Goal: Information Seeking & Learning: Learn about a topic

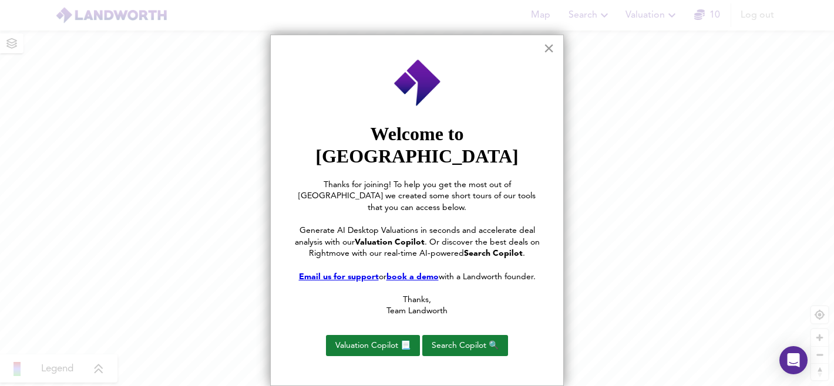
click at [551, 45] on button "×" at bounding box center [548, 48] width 11 height 19
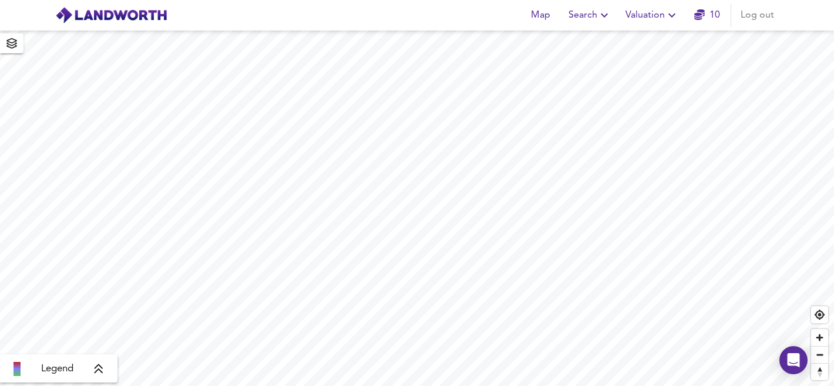
click at [591, 16] on span "Search" at bounding box center [589, 15] width 43 height 16
click at [705, 14] on link "10" at bounding box center [707, 15] width 26 height 16
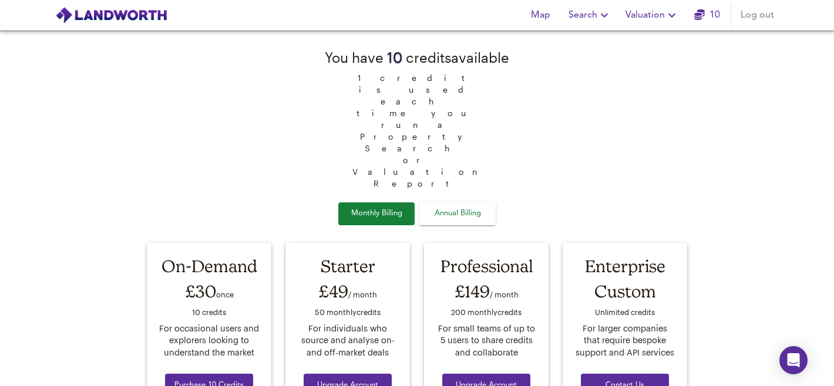
click at [453, 207] on span "Annual Billing" at bounding box center [457, 214] width 59 height 14
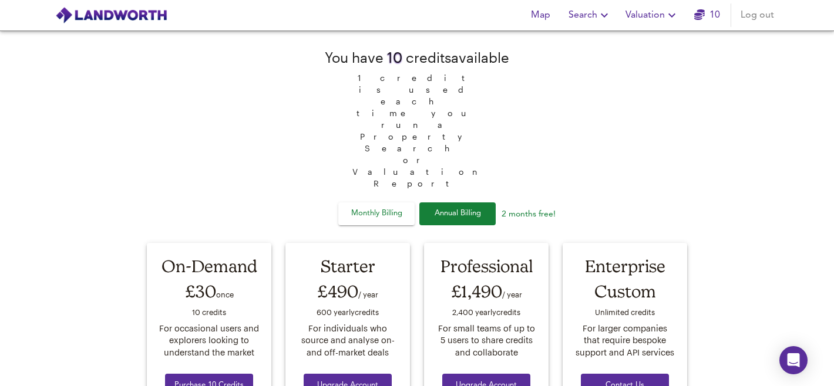
click at [396, 207] on span "Monthly Billing" at bounding box center [376, 214] width 59 height 14
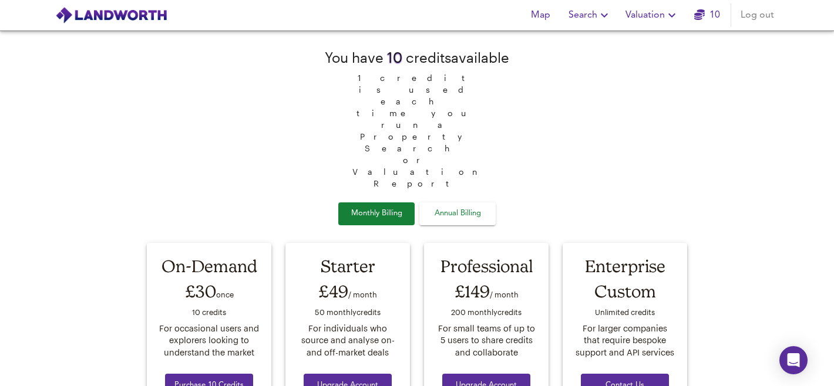
click at [595, 18] on span "Search" at bounding box center [589, 15] width 43 height 16
click at [587, 42] on li "New Search" at bounding box center [590, 42] width 116 height 21
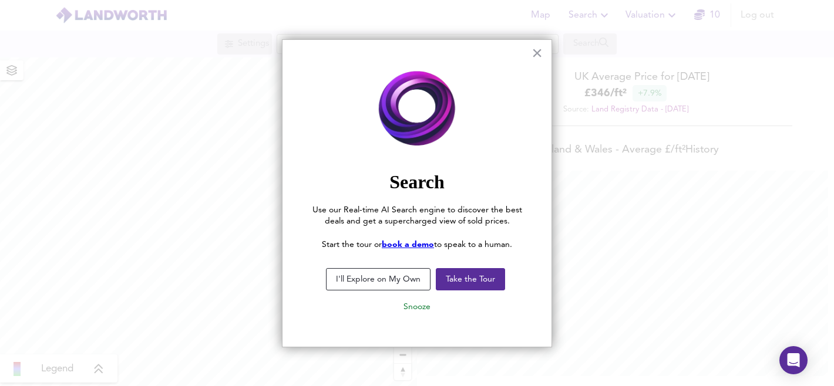
scroll to position [386, 834]
click at [534, 56] on button "×" at bounding box center [536, 52] width 11 height 19
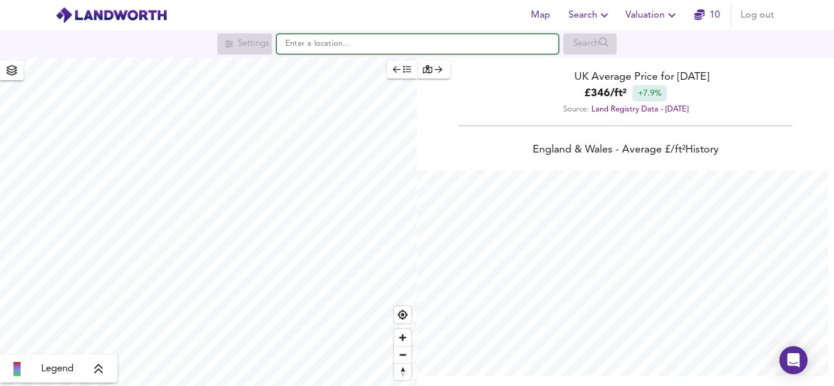
click at [483, 50] on input "text" at bounding box center [418, 44] width 282 height 20
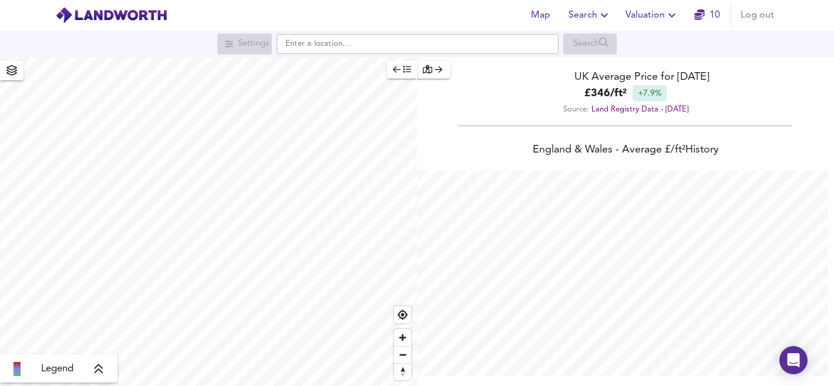
click at [426, 71] on icon "button" at bounding box center [427, 69] width 9 height 8
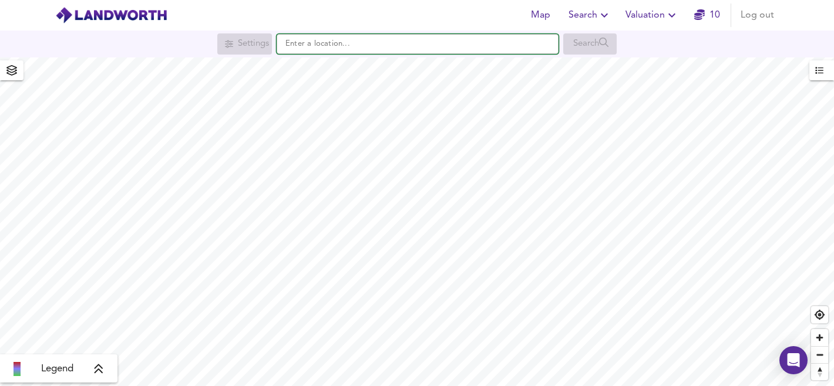
click at [407, 49] on input "text" at bounding box center [418, 44] width 282 height 20
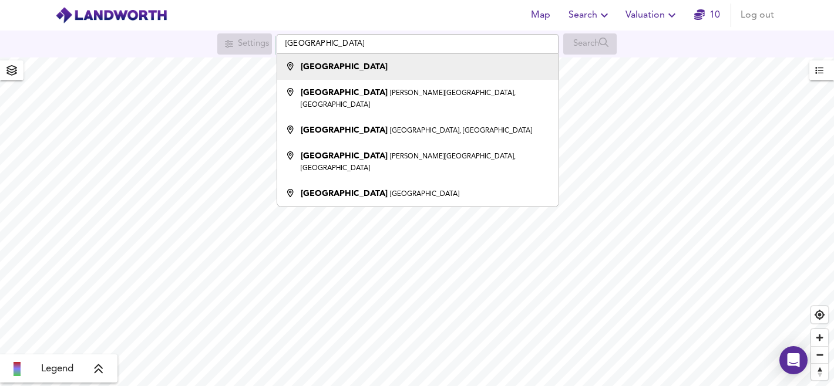
click at [387, 69] on div "[GEOGRAPHIC_DATA]" at bounding box center [414, 67] width 269 height 12
type input "[GEOGRAPHIC_DATA]"
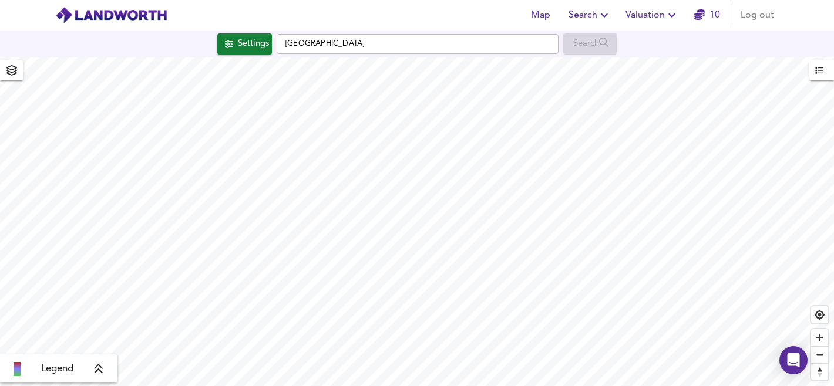
checkbox input "false"
checkbox input "true"
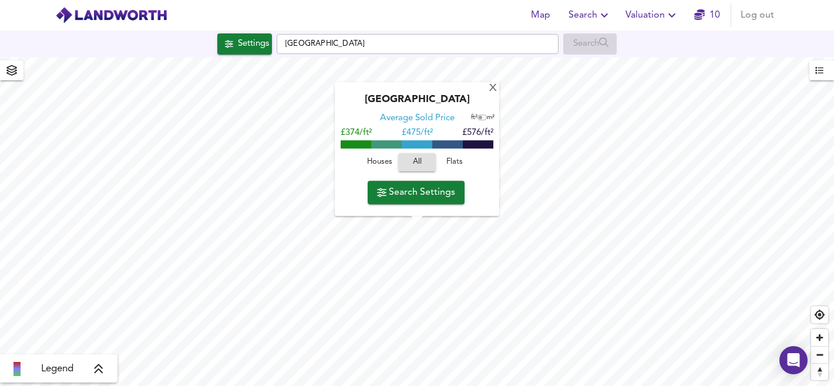
click at [483, 119] on input "checkbox" at bounding box center [480, 118] width 18 height 6
checkbox input "true"
click at [443, 196] on span "Search Settings" at bounding box center [416, 192] width 78 height 16
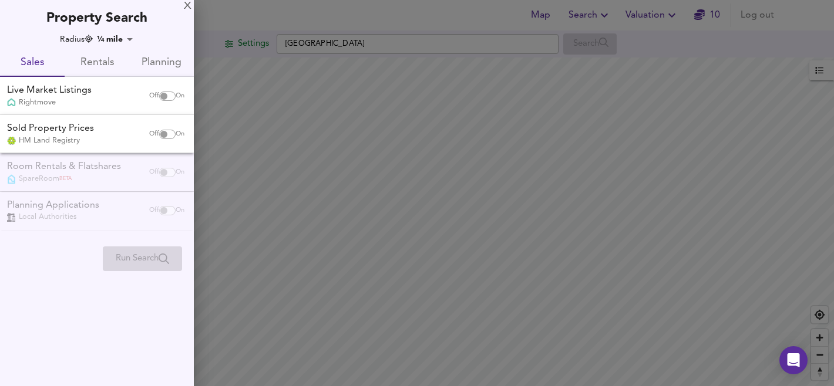
click at [166, 97] on input "checkbox" at bounding box center [164, 96] width 28 height 9
checkbox input "true"
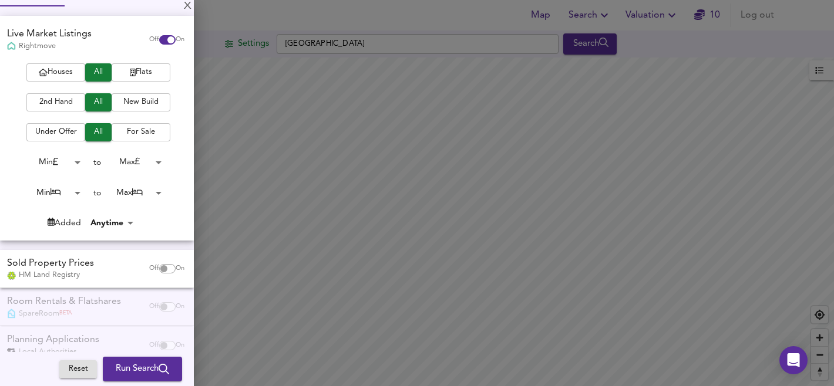
scroll to position [72, 0]
click at [61, 193] on body "Map Search Valuation 10 Log out Settings [GEOGRAPHIC_DATA] Search Legend UK Ave…" at bounding box center [417, 193] width 834 height 386
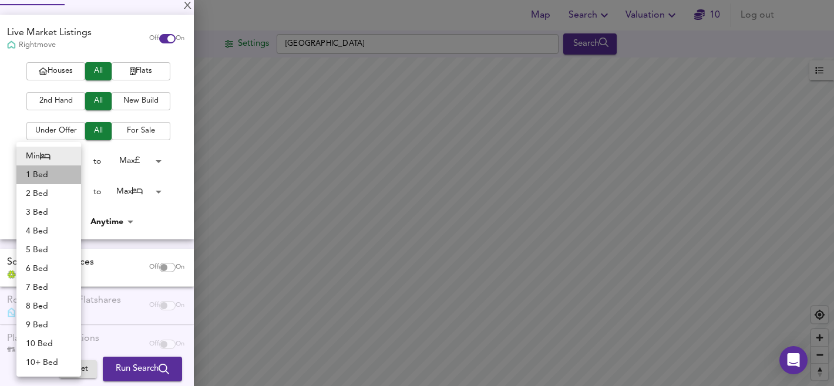
click at [56, 177] on li "1 Bed" at bounding box center [48, 175] width 65 height 19
type input "1"
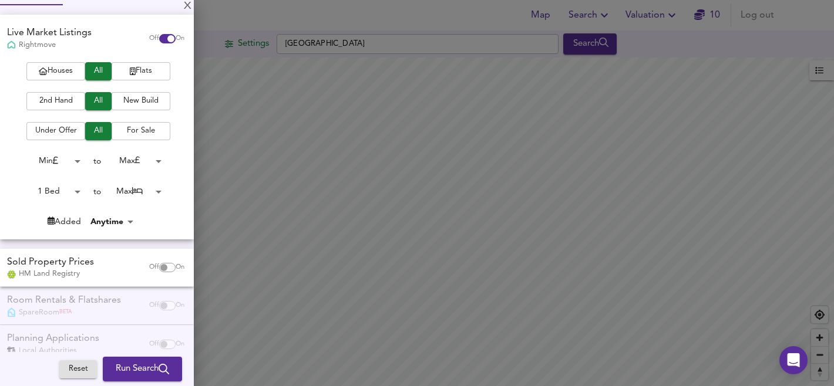
click at [127, 193] on body "Map Search Valuation 10 Log out Settings [GEOGRAPHIC_DATA] Search Legend UK Ave…" at bounding box center [417, 193] width 834 height 386
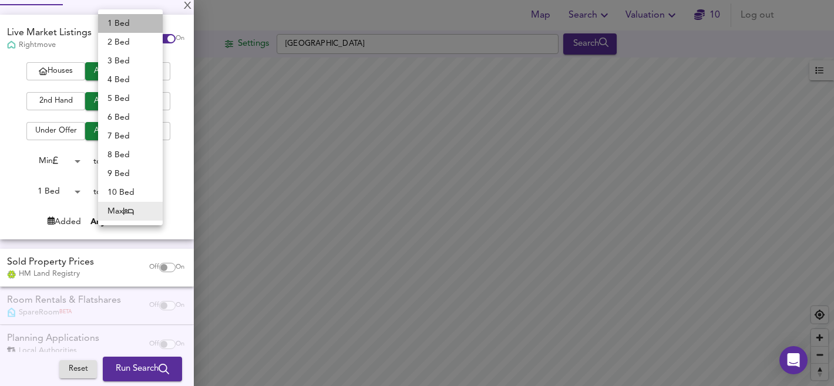
click at [117, 21] on li "1 Bed" at bounding box center [130, 23] width 65 height 19
type input "1"
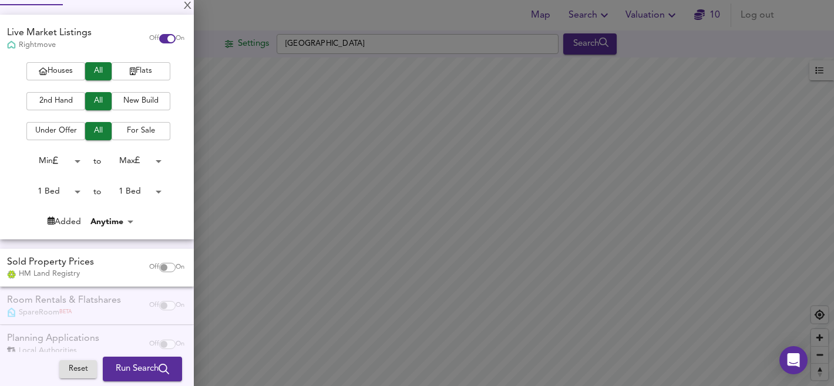
click at [69, 160] on body "Map Search Valuation 10 Log out Settings [GEOGRAPHIC_DATA] Search Legend UK Ave…" at bounding box center [417, 193] width 834 height 386
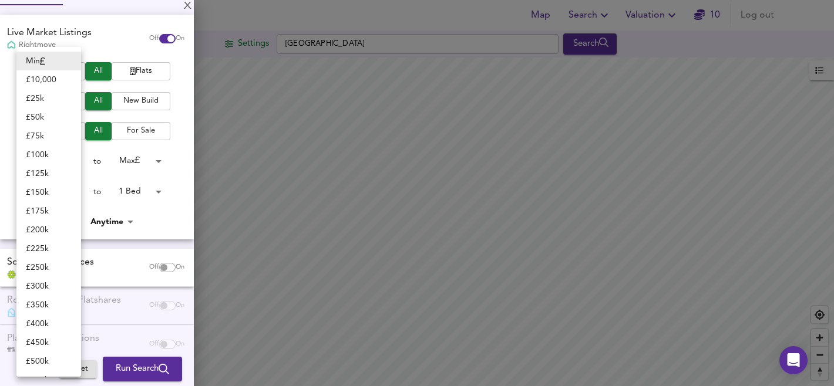
click at [142, 159] on div at bounding box center [417, 193] width 834 height 386
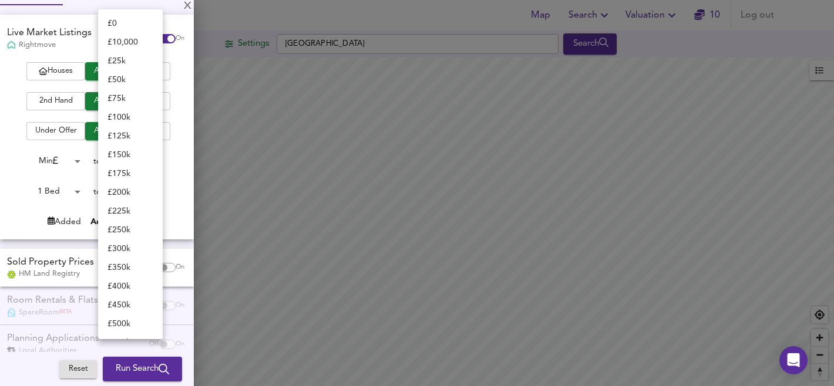
click at [155, 159] on body "Map Search Valuation 10 Log out Settings [GEOGRAPHIC_DATA] Search Legend UK Ave…" at bounding box center [417, 193] width 834 height 386
click at [135, 158] on li "£ 350k" at bounding box center [130, 158] width 65 height 19
type input "350000"
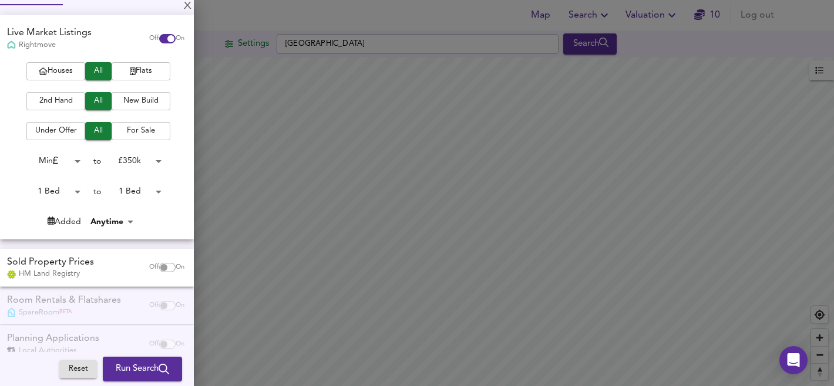
click at [150, 159] on body "Map Search Valuation 10 Log out Settings [GEOGRAPHIC_DATA] Search Legend UK Ave…" at bounding box center [417, 193] width 834 height 386
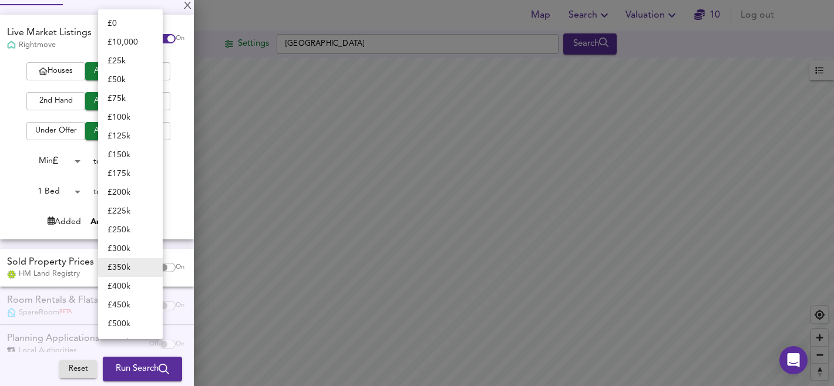
click at [176, 171] on div at bounding box center [417, 193] width 834 height 386
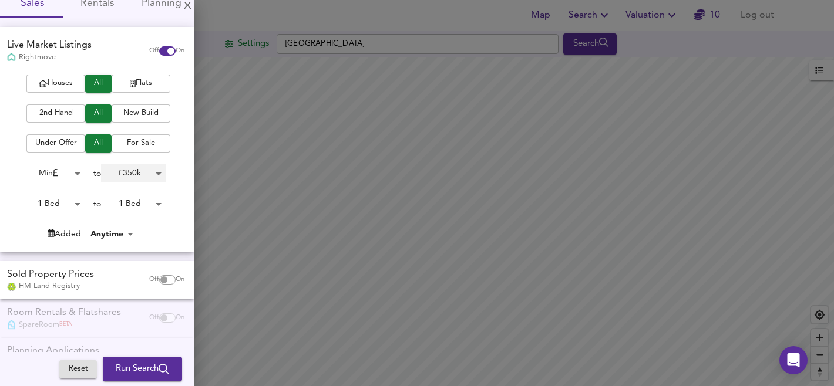
scroll to position [95, 0]
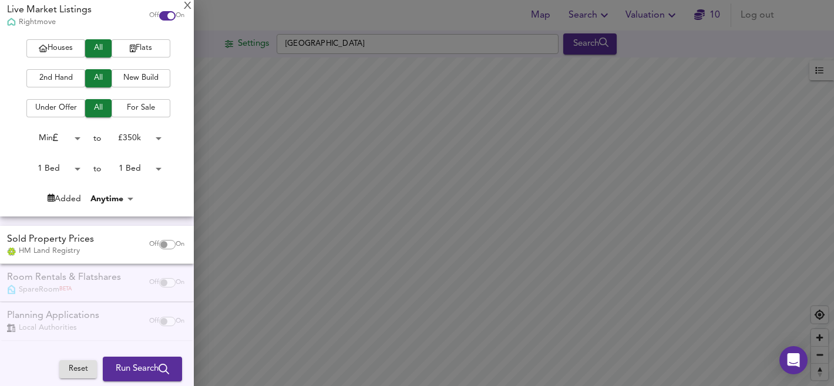
click at [116, 194] on body "Map Search Valuation 10 Log out Settings [GEOGRAPHIC_DATA] Search Legend UK Ave…" at bounding box center [417, 193] width 834 height 386
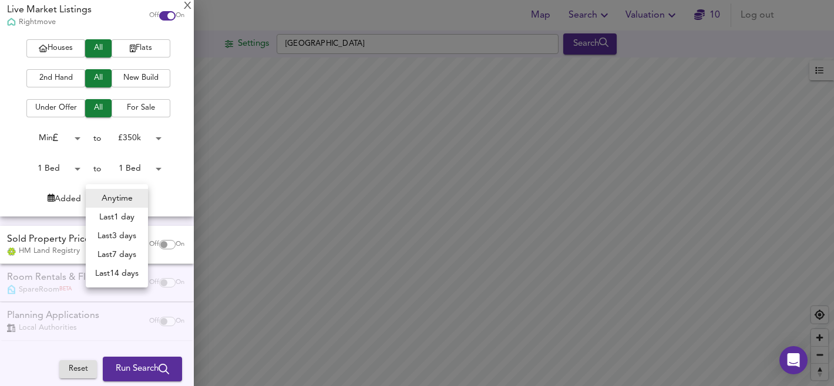
click at [177, 182] on div at bounding box center [417, 193] width 834 height 386
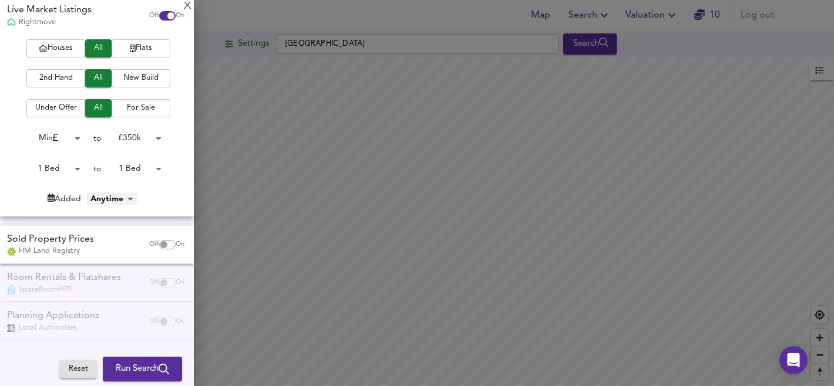
scroll to position [0, 0]
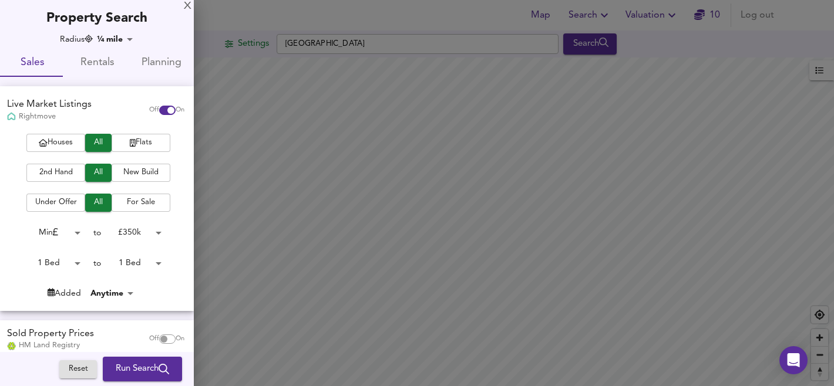
click at [116, 38] on body "Map Search Valuation 10 Log out Settings [GEOGRAPHIC_DATA] Search Legend UK Ave…" at bounding box center [417, 193] width 834 height 386
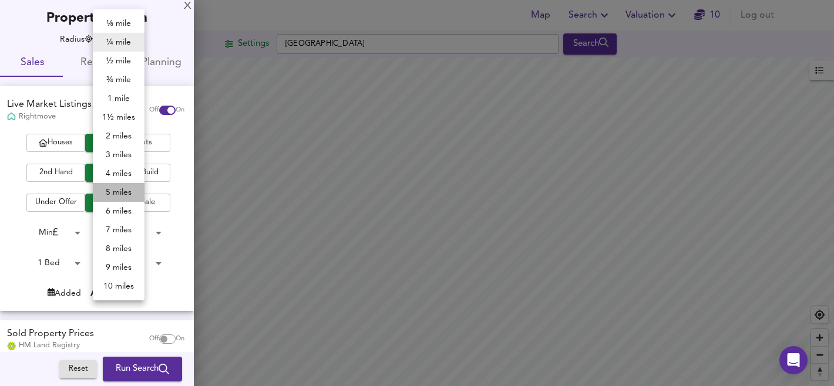
click at [117, 192] on li "5 miles" at bounding box center [119, 192] width 52 height 19
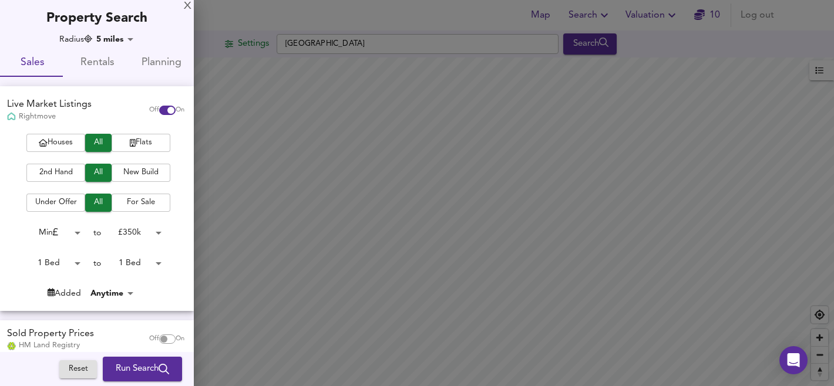
click at [117, 36] on body "Map Search Valuation 10 Log out Settings [GEOGRAPHIC_DATA] Search Legend UK Ave…" at bounding box center [417, 193] width 834 height 386
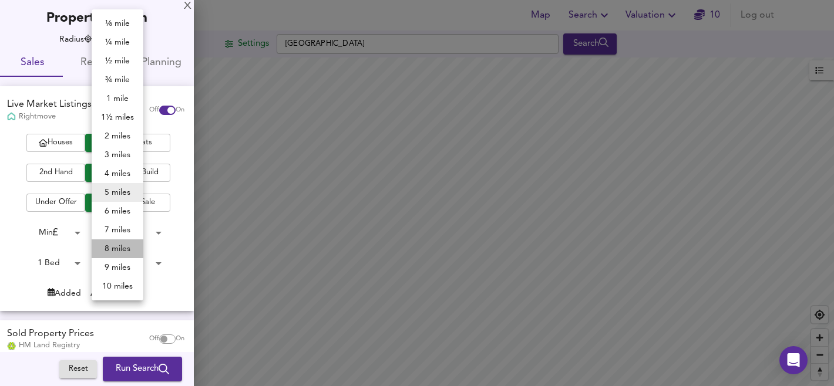
click at [113, 245] on li "8 miles" at bounding box center [118, 249] width 52 height 19
type input "12872"
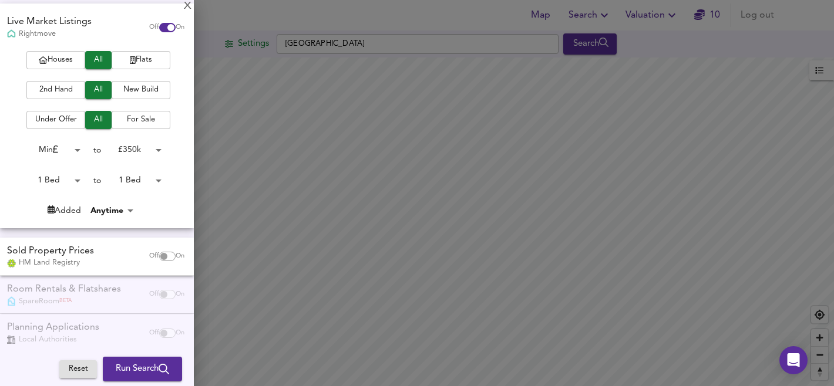
scroll to position [84, 0]
click at [145, 370] on span "Run Search" at bounding box center [142, 369] width 53 height 15
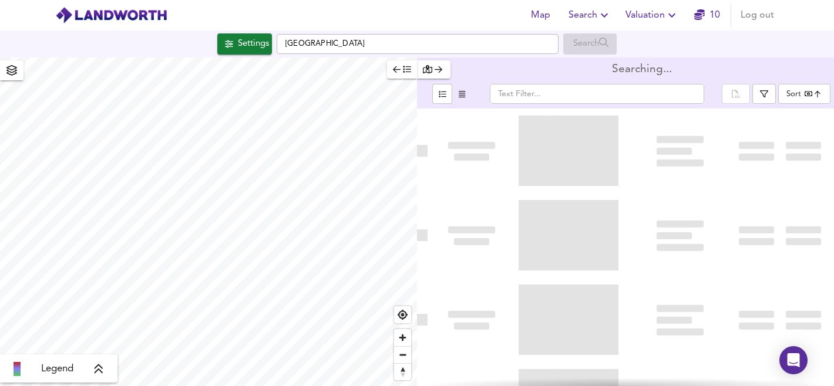
type input "bestdeal"
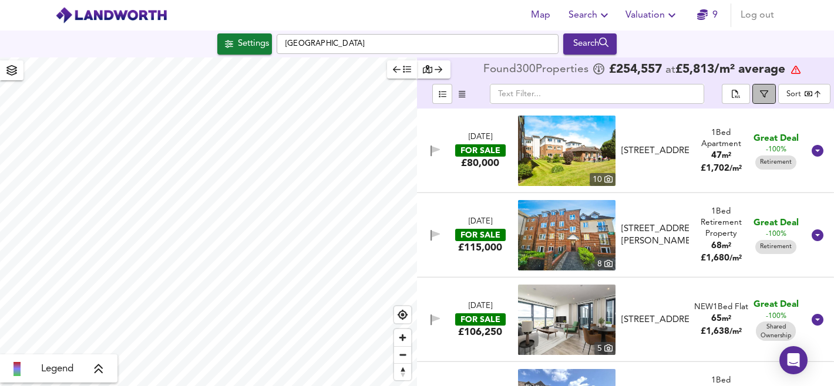
click at [766, 92] on icon "button" at bounding box center [764, 94] width 8 height 8
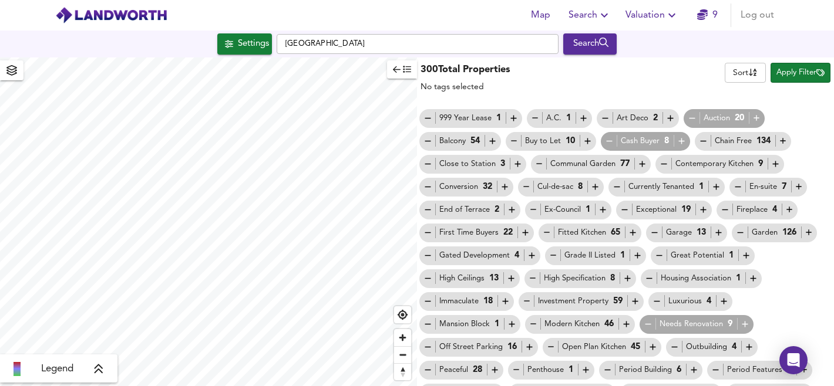
click at [714, 116] on div "Auction 20" at bounding box center [724, 118] width 75 height 12
click at [476, 117] on div "999 Year Lease 1" at bounding box center [471, 118] width 96 height 12
click at [513, 120] on icon "button" at bounding box center [513, 118] width 10 height 10
click at [784, 143] on icon "button" at bounding box center [783, 141] width 10 height 10
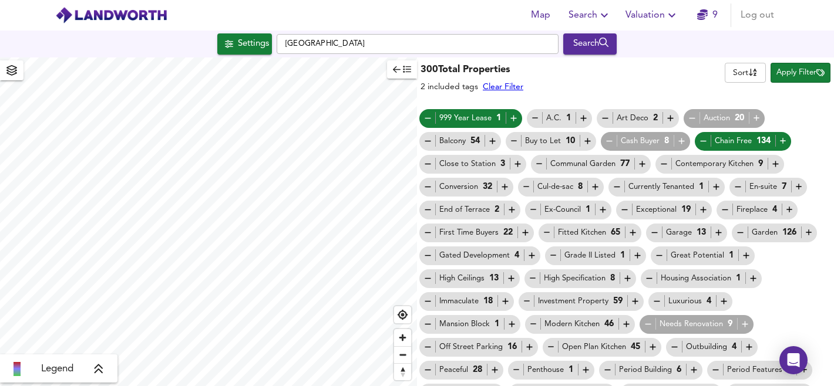
click at [602, 211] on icon "button" at bounding box center [603, 210] width 6 height 6
click at [525, 234] on icon "button" at bounding box center [525, 233] width 10 height 10
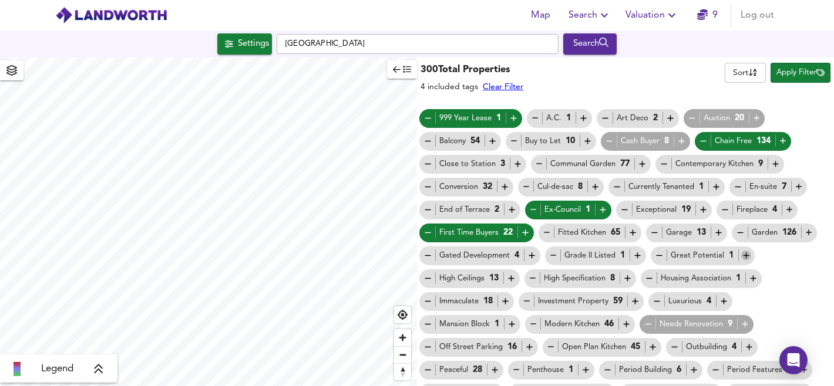
click at [748, 253] on icon "button" at bounding box center [746, 256] width 10 height 10
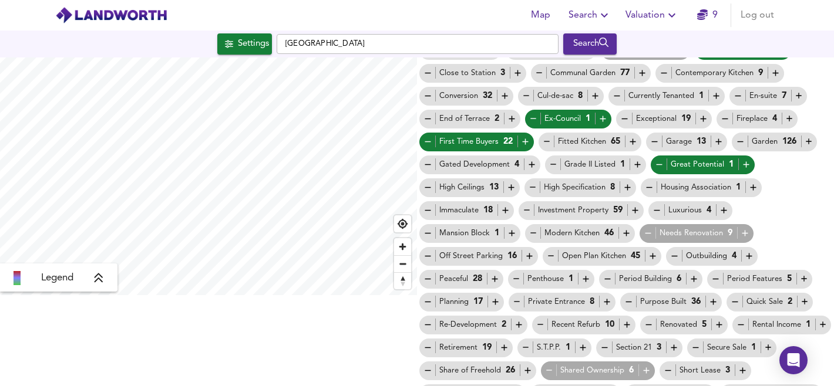
scroll to position [102, 0]
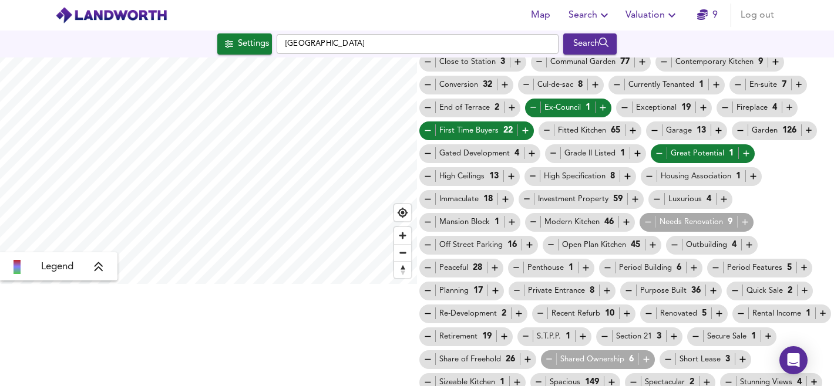
click at [634, 200] on icon "button" at bounding box center [635, 200] width 6 height 6
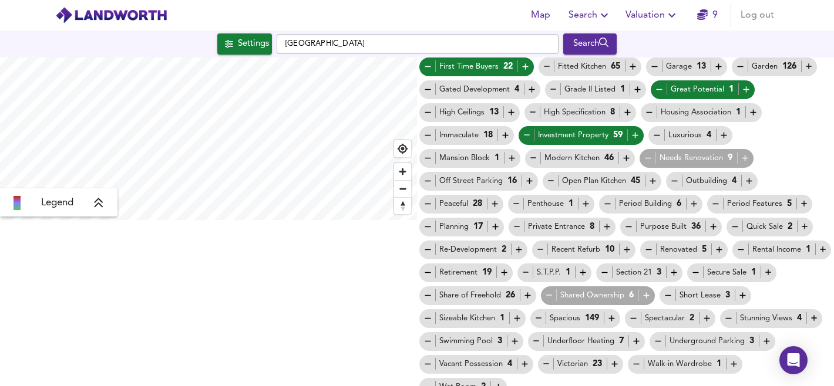
scroll to position [178, 0]
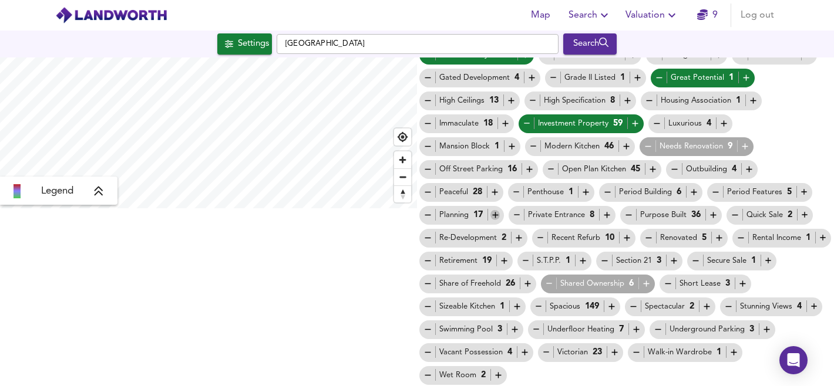
click at [494, 213] on icon "button" at bounding box center [495, 215] width 10 height 10
click at [554, 284] on icon "button" at bounding box center [549, 284] width 10 height 10
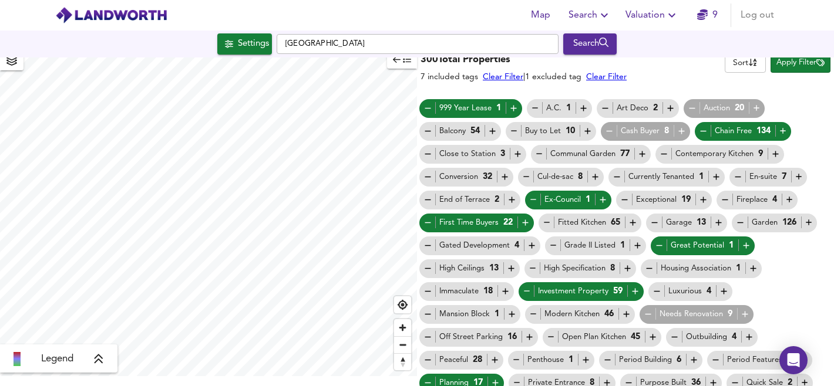
scroll to position [5, 0]
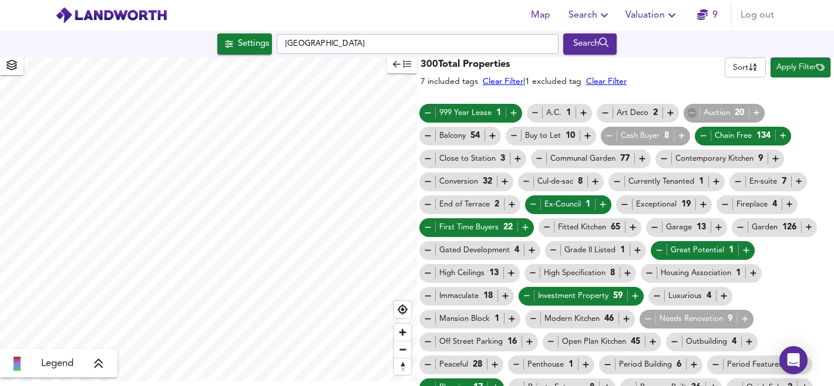
click at [690, 112] on icon "button" at bounding box center [692, 113] width 10 height 10
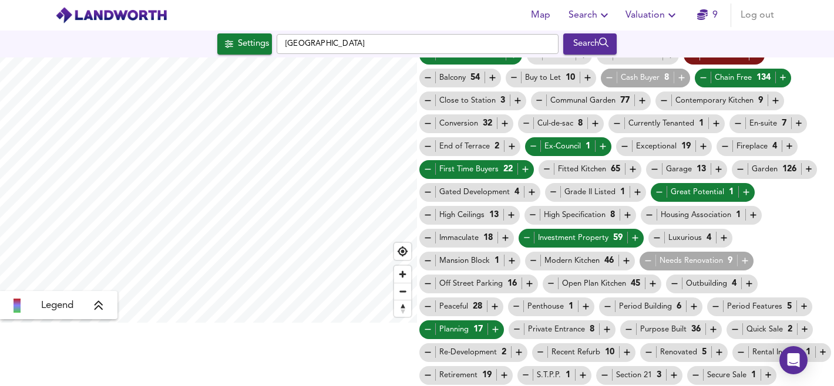
scroll to position [71, 0]
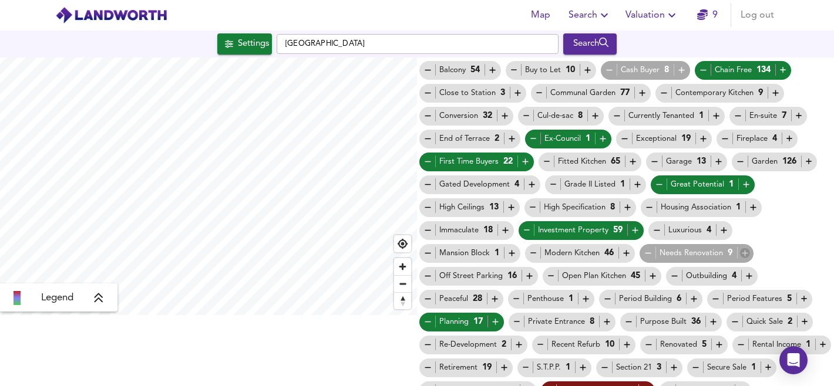
click at [746, 253] on icon "button" at bounding box center [744, 254] width 6 height 6
click at [743, 254] on icon "button" at bounding box center [745, 253] width 10 height 10
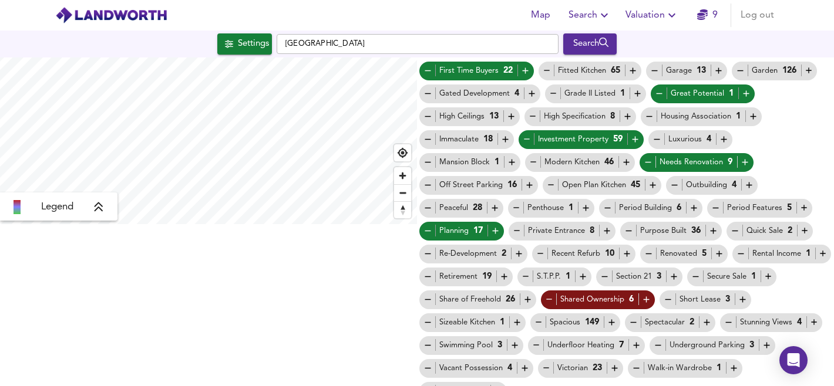
scroll to position [173, 0]
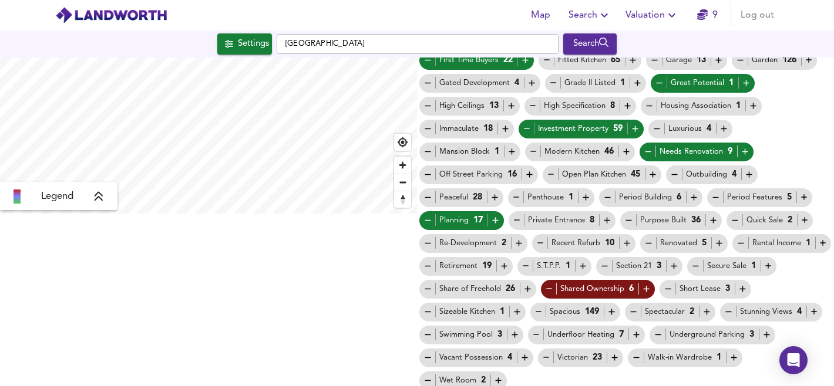
click at [588, 267] on icon "button" at bounding box center [583, 266] width 10 height 10
click at [805, 219] on icon "button" at bounding box center [805, 220] width 10 height 10
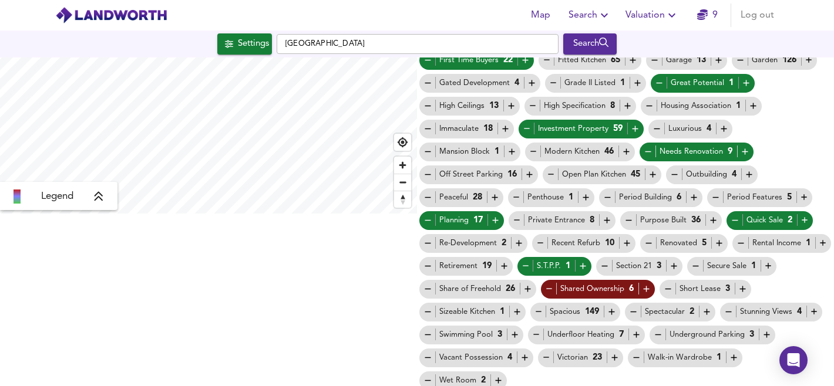
scroll to position [178, 0]
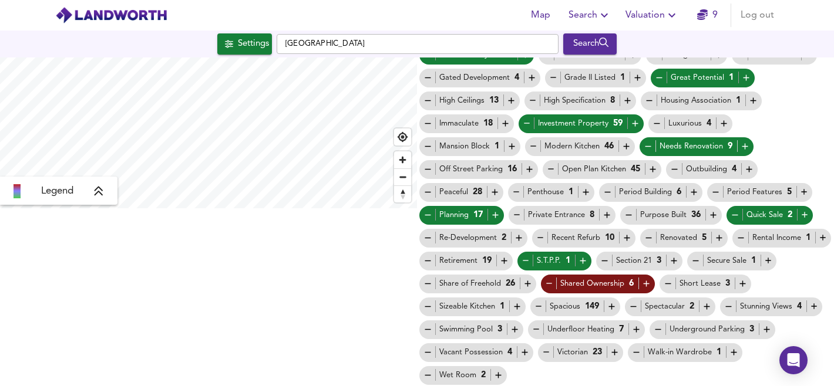
click at [616, 308] on icon "button" at bounding box center [611, 307] width 10 height 10
click at [619, 350] on icon "button" at bounding box center [614, 353] width 10 height 10
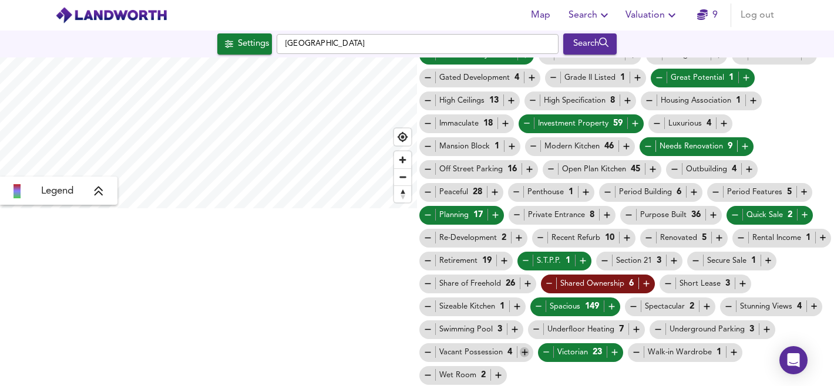
click at [530, 355] on icon "button" at bounding box center [525, 353] width 10 height 10
click at [820, 241] on icon "button" at bounding box center [823, 238] width 6 height 6
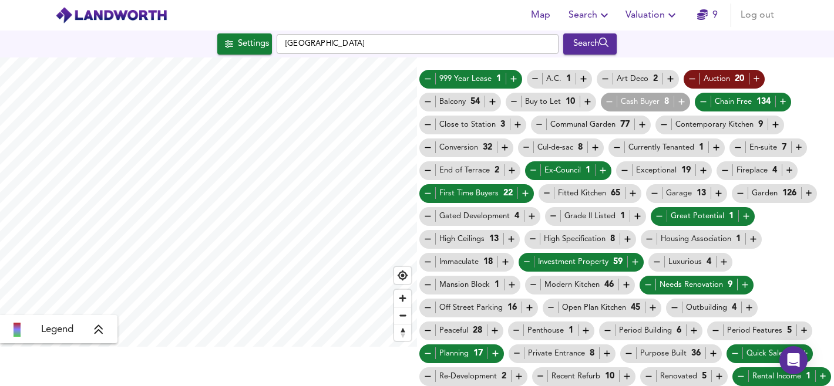
scroll to position [34, 0]
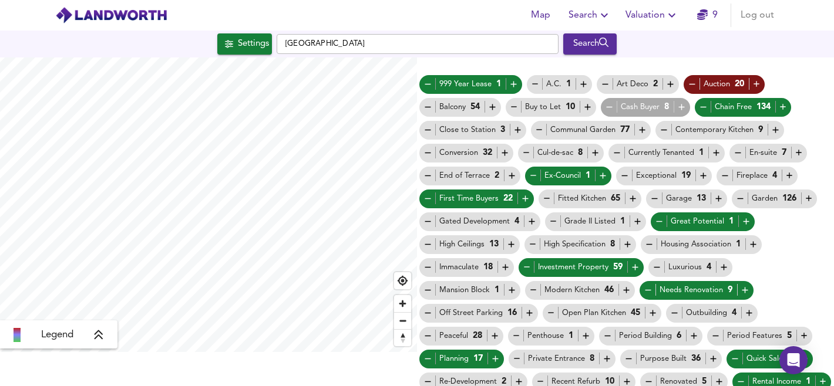
click at [534, 245] on icon "button" at bounding box center [533, 245] width 10 height 10
click at [658, 265] on icon "button" at bounding box center [657, 267] width 10 height 10
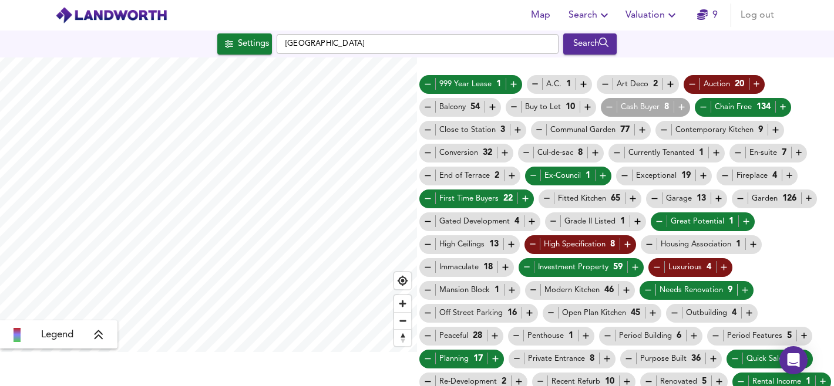
click at [532, 289] on icon "button" at bounding box center [533, 290] width 10 height 10
click at [429, 269] on icon "button" at bounding box center [428, 267] width 10 height 10
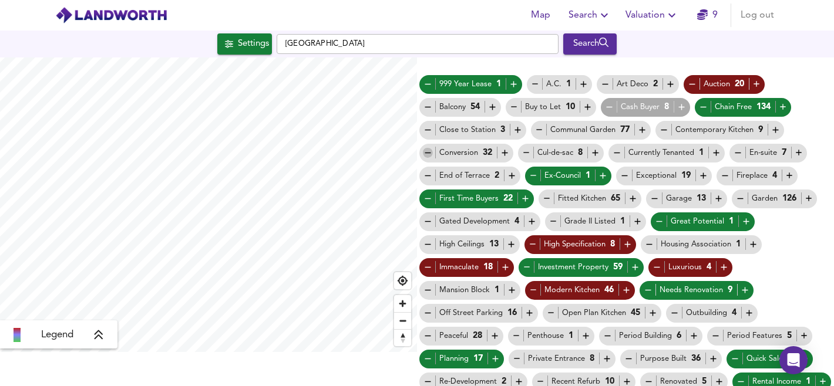
click at [430, 152] on icon "button" at bounding box center [428, 153] width 10 height 10
click at [618, 153] on icon "button" at bounding box center [617, 153] width 10 height 10
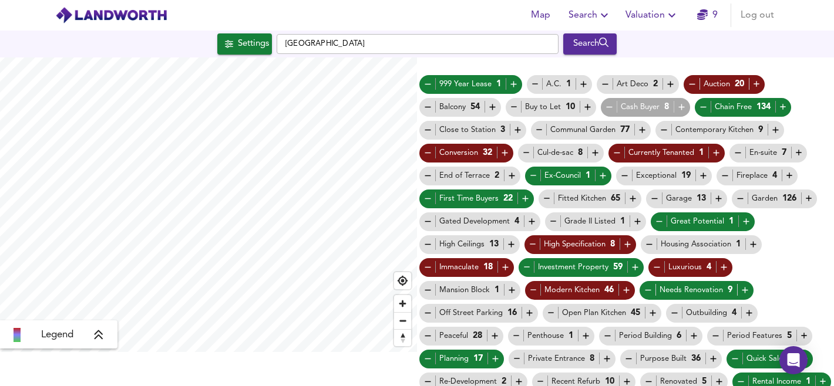
click at [626, 176] on icon "button" at bounding box center [625, 176] width 6 height 1
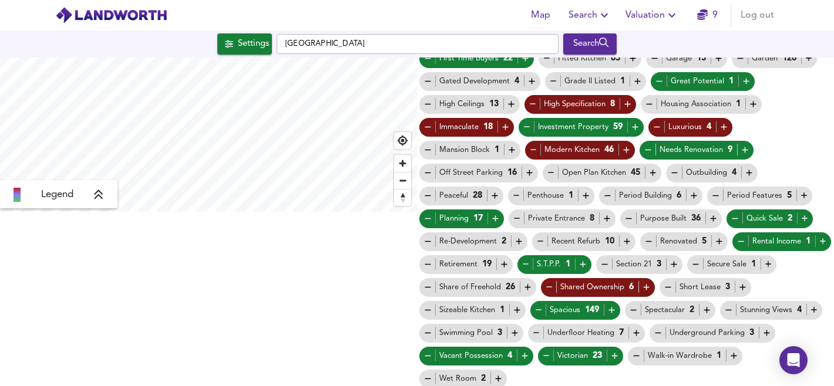
scroll to position [178, 0]
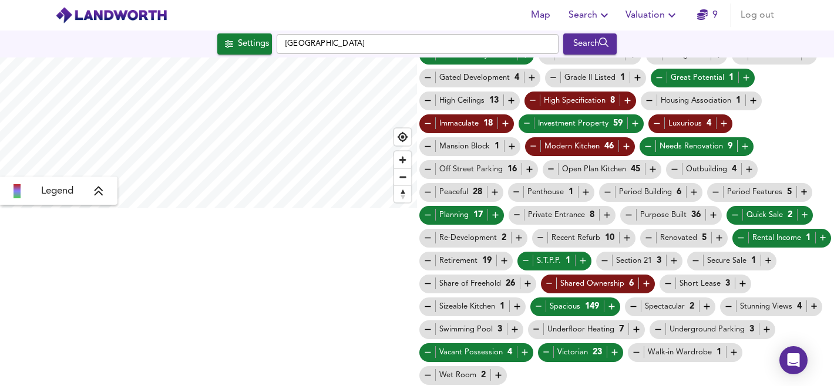
click at [433, 259] on icon "button" at bounding box center [428, 261] width 10 height 10
click at [665, 284] on icon "button" at bounding box center [668, 284] width 6 height 1
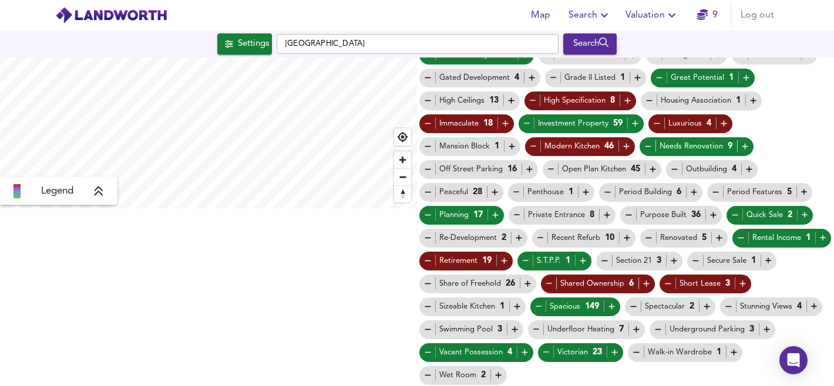
click at [430, 329] on icon "button" at bounding box center [427, 329] width 6 height 1
click at [645, 335] on div "Underfloor Heating 7" at bounding box center [586, 330] width 117 height 19
click at [539, 329] on icon "button" at bounding box center [536, 329] width 6 height 1
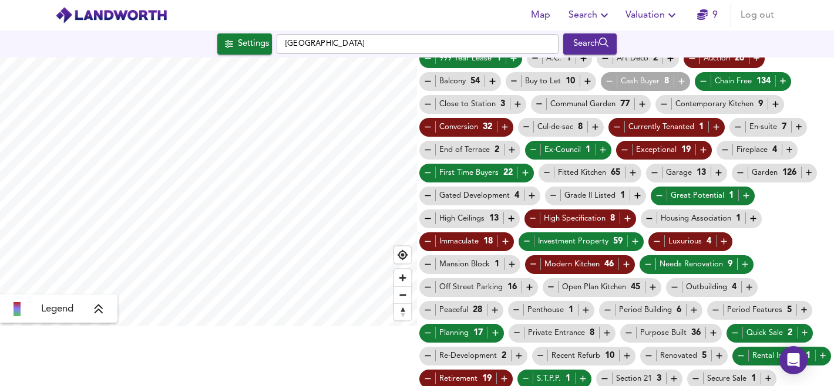
scroll to position [0, 0]
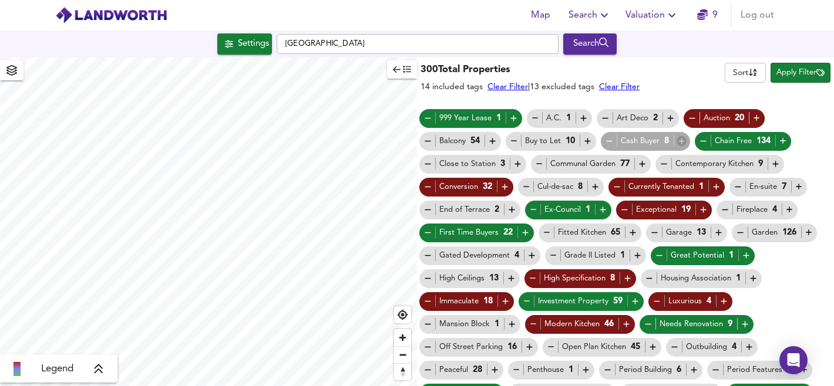
click at [682, 139] on icon "button" at bounding box center [681, 142] width 6 height 6
click at [790, 73] on span "Apply Filter" at bounding box center [800, 73] width 48 height 14
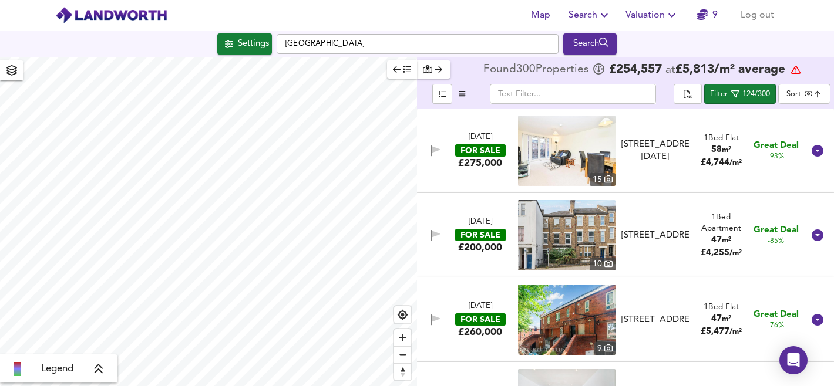
click at [396, 70] on icon "button" at bounding box center [397, 69] width 8 height 8
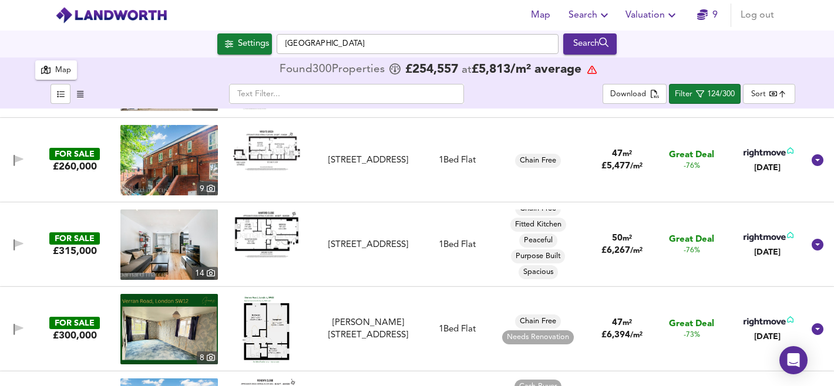
scroll to position [171, 0]
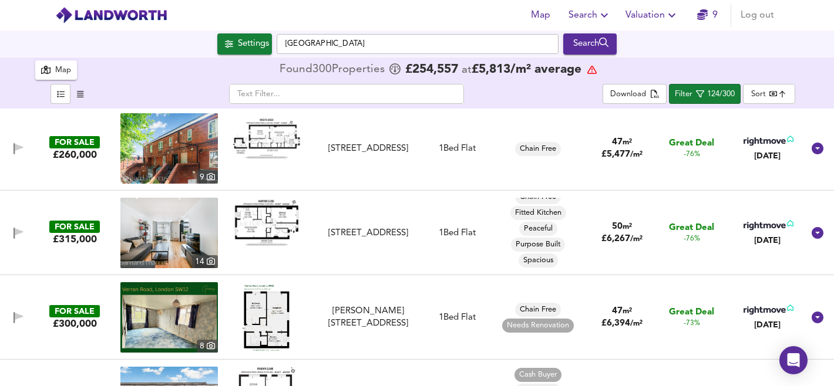
click at [423, 252] on div "FOR SALE £315,000 [STREET_ADDRESS] 1 Bed Flat Chain Free Fitted Kitchen Peacefu…" at bounding box center [402, 233] width 801 height 70
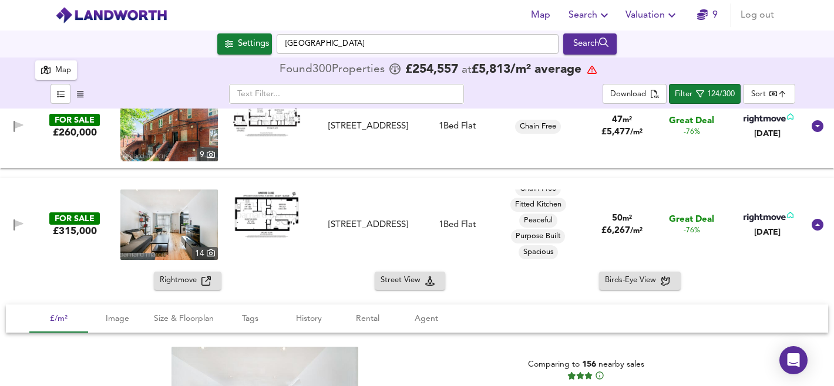
scroll to position [188, 0]
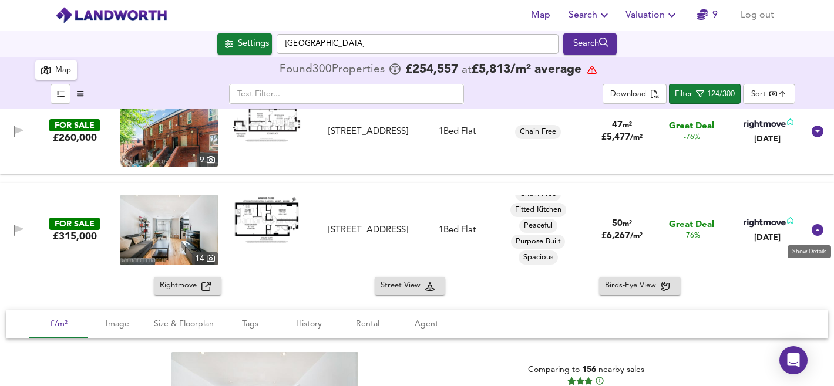
click at [812, 230] on icon at bounding box center [817, 230] width 12 height 12
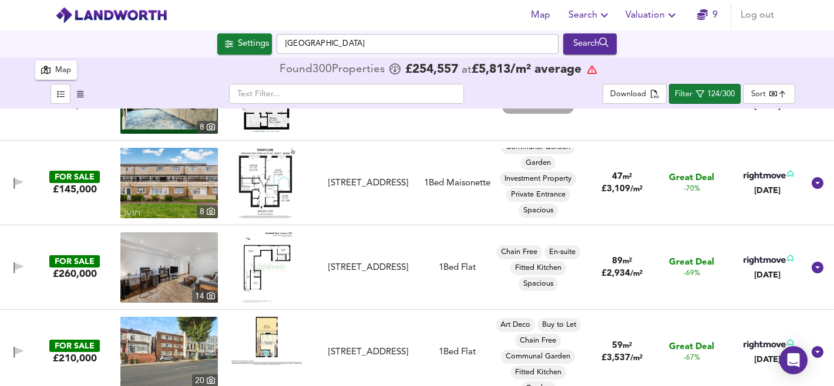
scroll to position [394, 0]
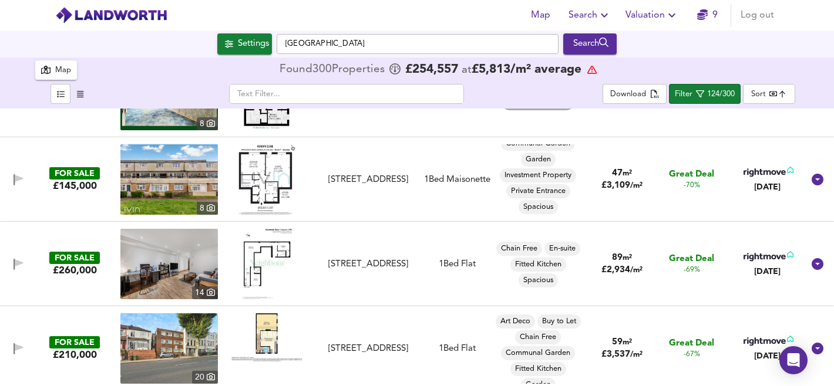
click at [172, 261] on img at bounding box center [168, 264] width 97 height 70
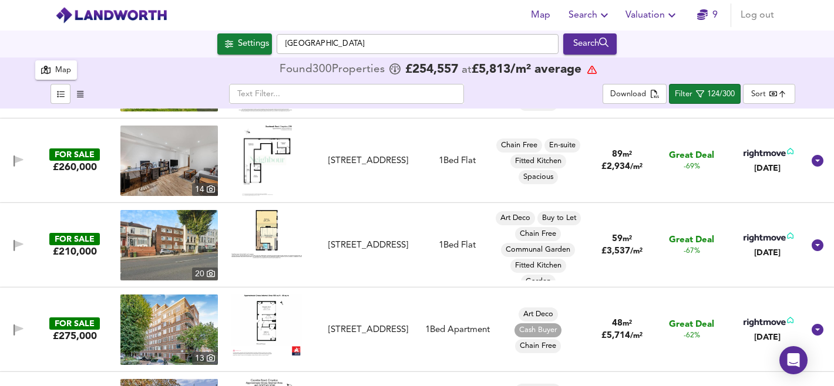
scroll to position [503, 0]
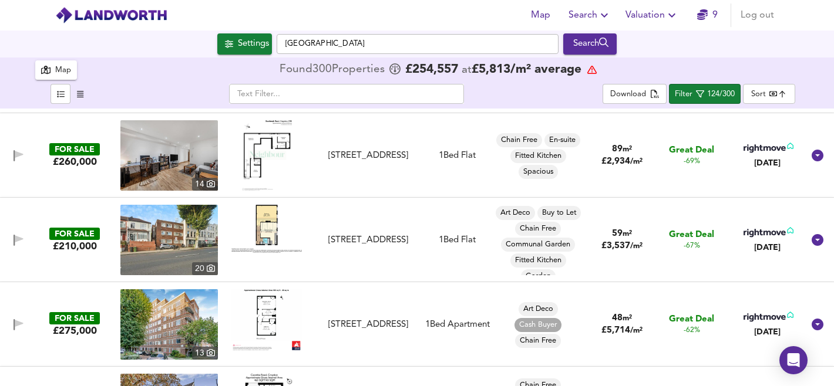
click at [177, 238] on img at bounding box center [168, 240] width 97 height 70
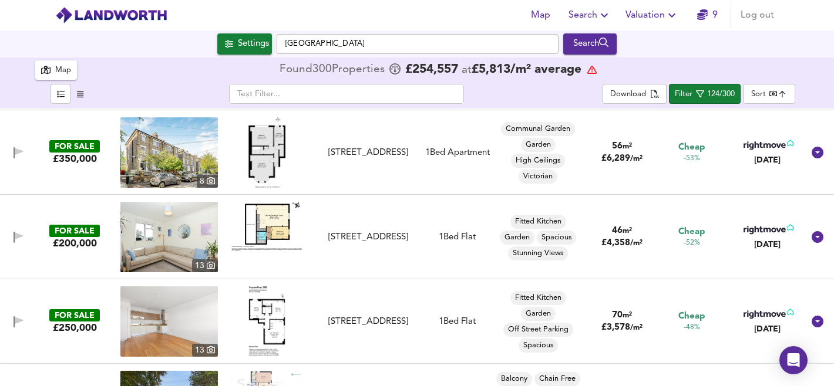
scroll to position [1183, 0]
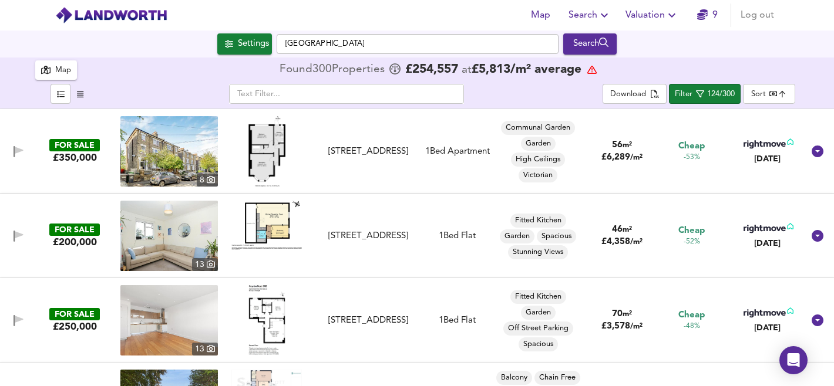
click at [164, 149] on img at bounding box center [168, 151] width 97 height 70
